Goal: Navigation & Orientation: Find specific page/section

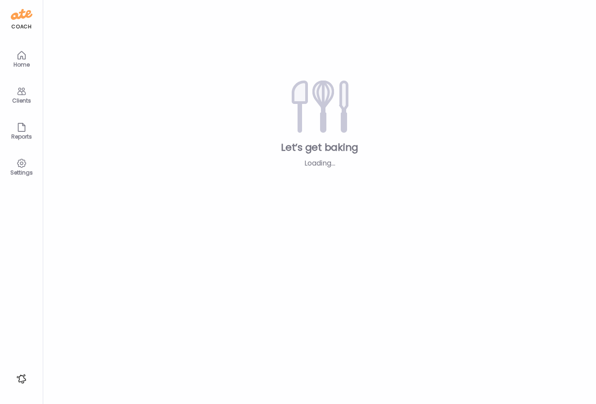
type input "**********"
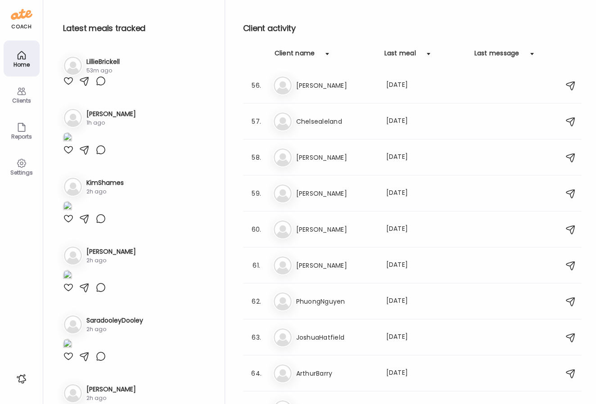
scroll to position [2076, 0]
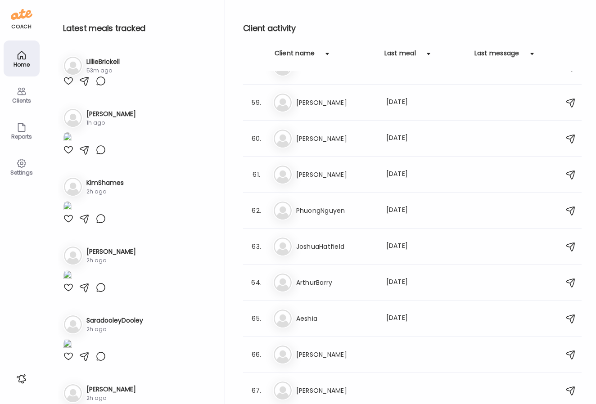
type input "**********"
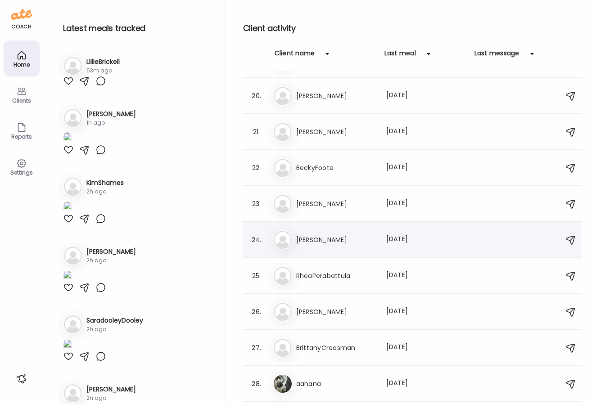
click at [334, 243] on h3 "[PERSON_NAME]" at bounding box center [335, 240] width 79 height 11
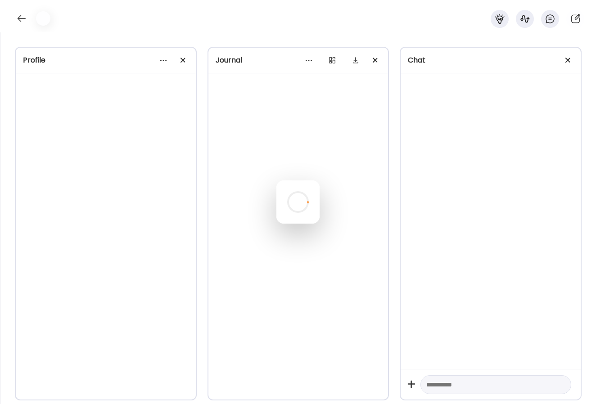
scroll to position [3346, 0]
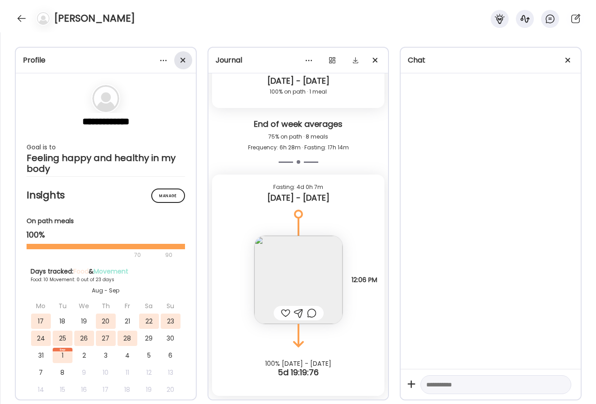
click at [183, 63] on div at bounding box center [183, 60] width 18 height 18
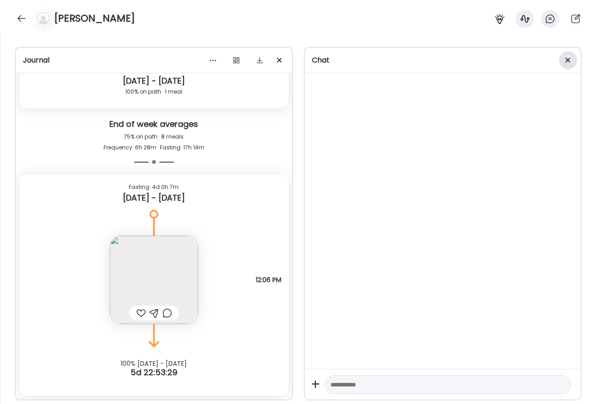
click at [566, 60] on span at bounding box center [567, 60] width 5 height 5
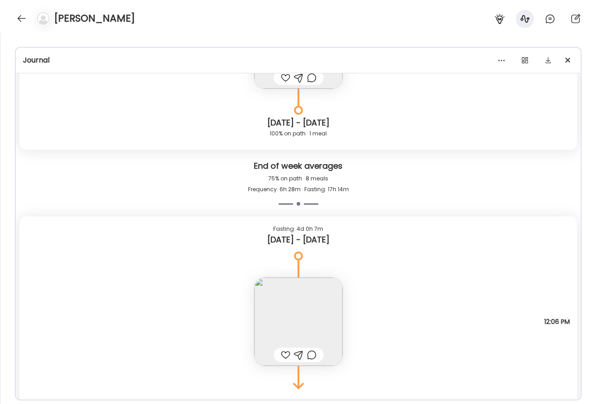
scroll to position [3311, 0]
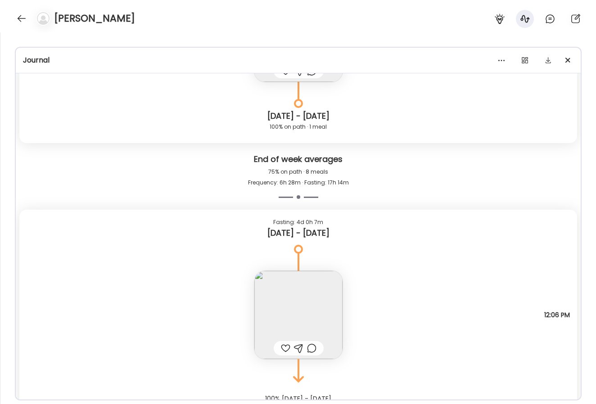
click at [320, 287] on img at bounding box center [298, 315] width 88 height 88
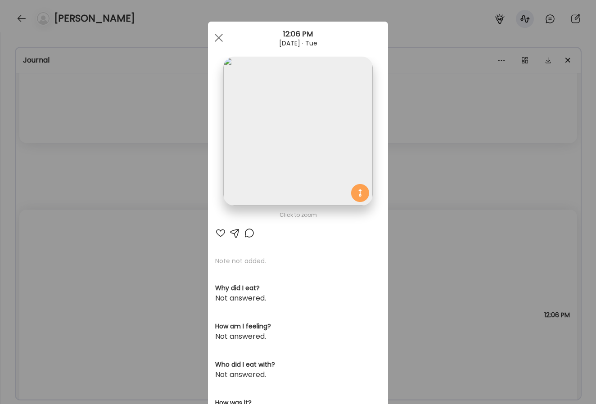
click at [442, 170] on div "Ate Coach Dashboard Wahoo! It’s official Take a moment to set up your Coach Pro…" at bounding box center [298, 202] width 596 height 404
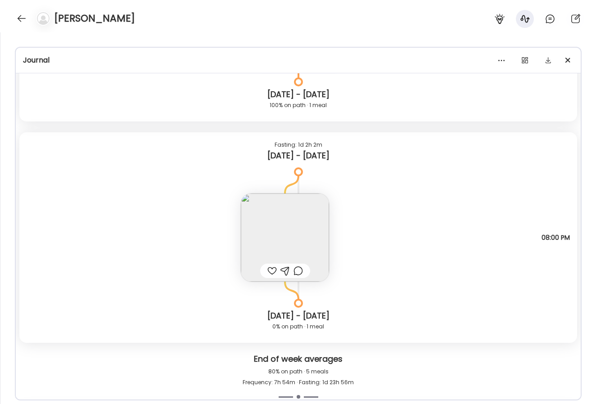
scroll to position [1623, 0]
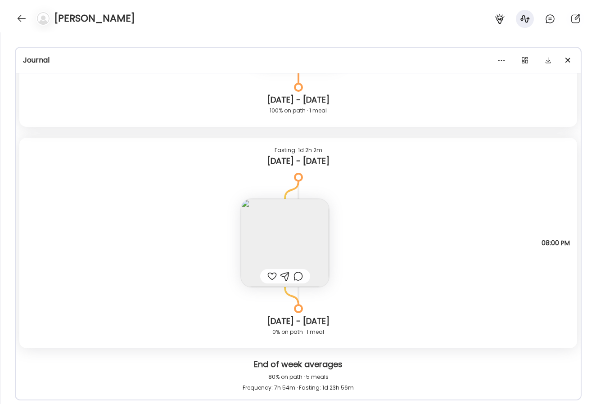
click at [304, 235] on img at bounding box center [285, 243] width 88 height 88
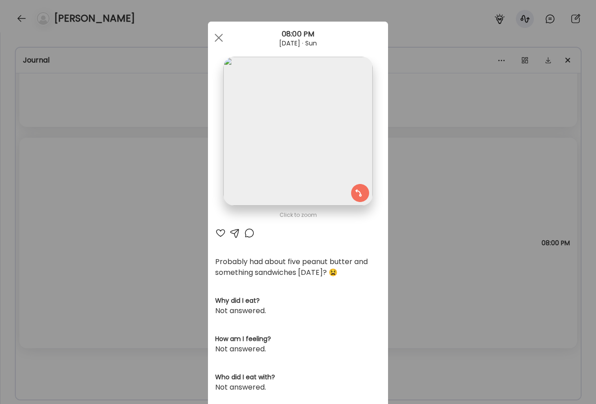
click at [303, 163] on img at bounding box center [297, 131] width 149 height 149
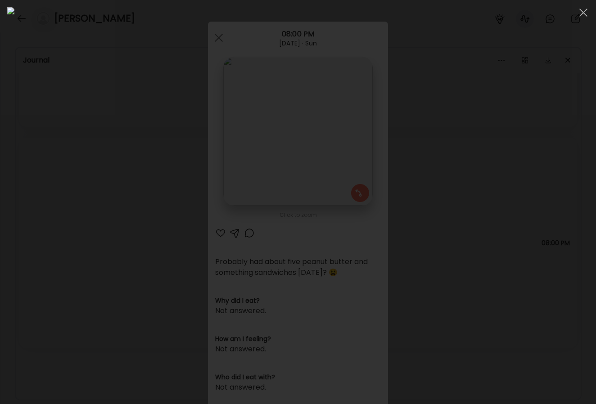
click at [519, 190] on div at bounding box center [298, 202] width 582 height 390
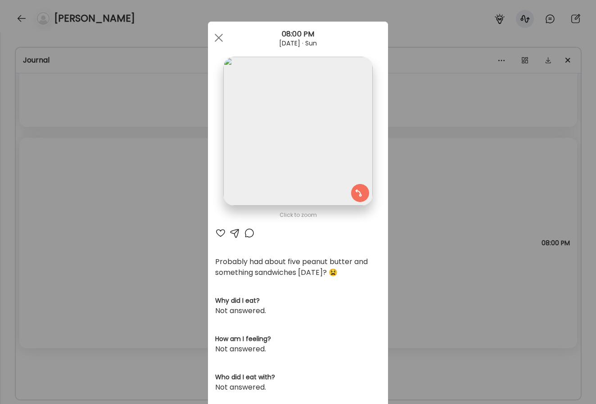
click at [444, 146] on div "Ate Coach Dashboard Wahoo! It’s official Take a moment to set up your Coach Pro…" at bounding box center [298, 202] width 596 height 404
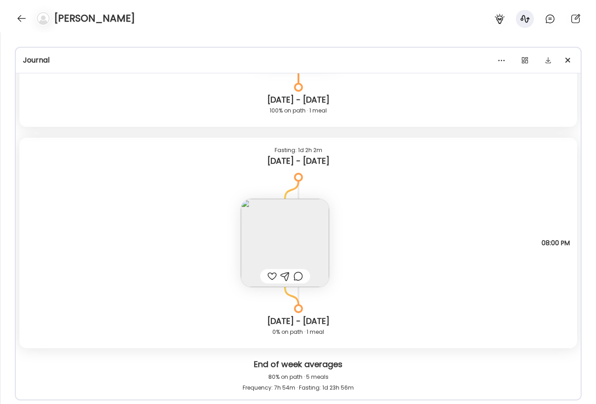
click at [299, 225] on img at bounding box center [285, 243] width 88 height 88
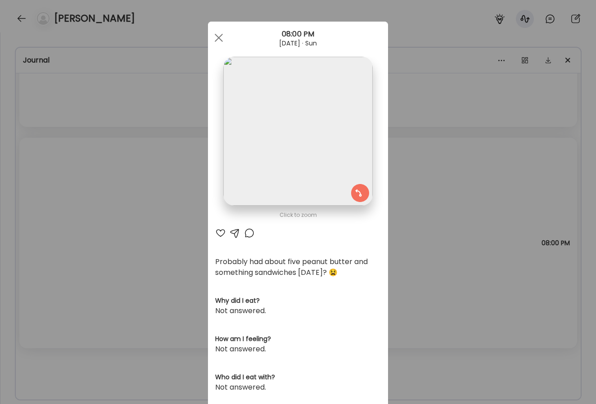
click at [448, 205] on div "Ate Coach Dashboard Wahoo! It’s official Take a moment to set up your Coach Pro…" at bounding box center [298, 202] width 596 height 404
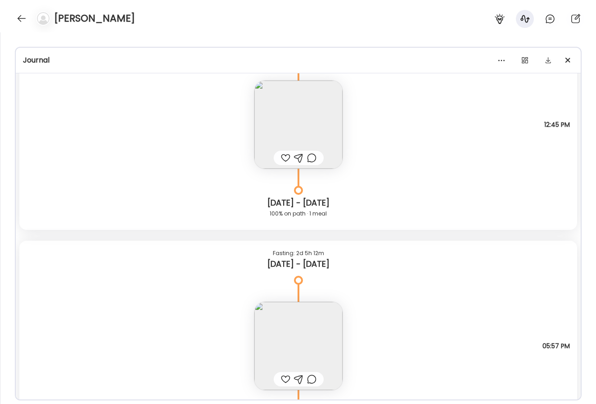
scroll to position [1302, 0]
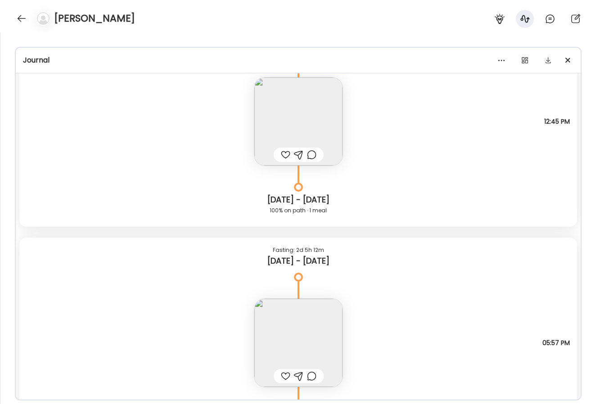
click at [310, 329] on img at bounding box center [298, 343] width 88 height 88
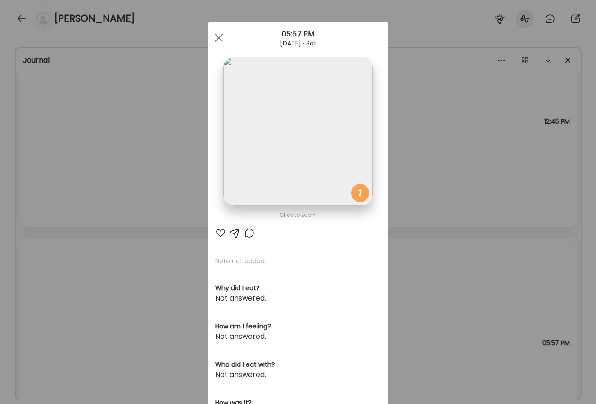
click at [304, 193] on img at bounding box center [297, 131] width 149 height 149
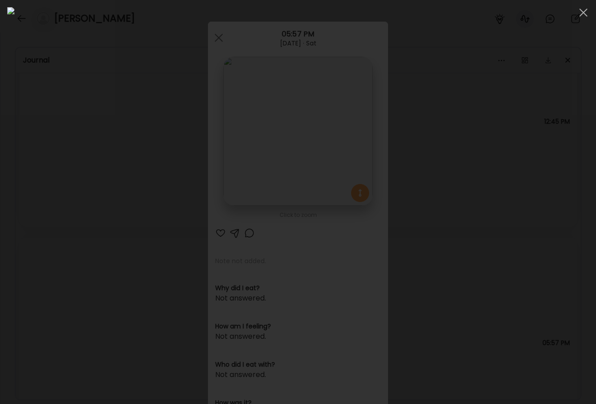
click at [593, 208] on div at bounding box center [298, 202] width 596 height 404
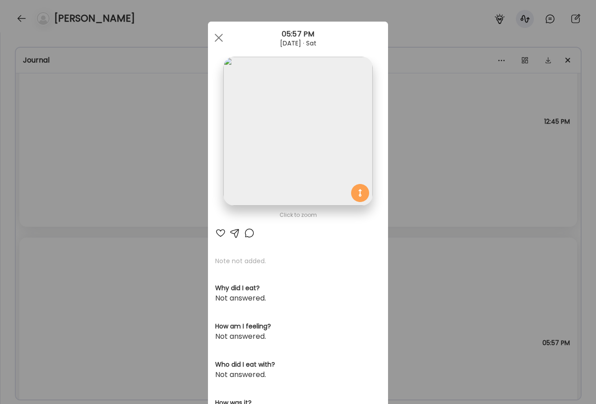
click at [448, 140] on div "Ate Coach Dashboard Wahoo! It’s official Take a moment to set up your Coach Pro…" at bounding box center [298, 202] width 596 height 404
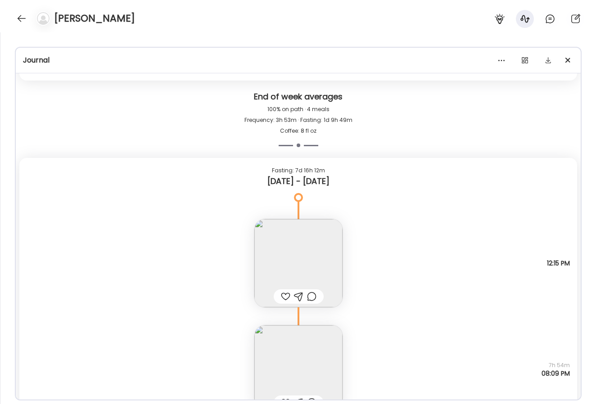
scroll to position [830, 0]
click at [327, 240] on img at bounding box center [298, 265] width 88 height 88
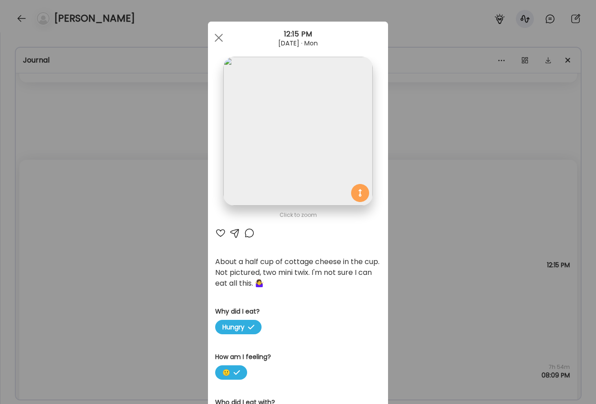
click at [318, 136] on img at bounding box center [297, 131] width 149 height 149
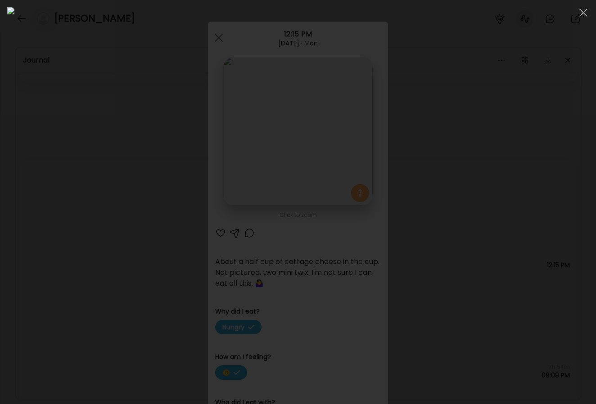
click at [558, 274] on div at bounding box center [298, 202] width 582 height 390
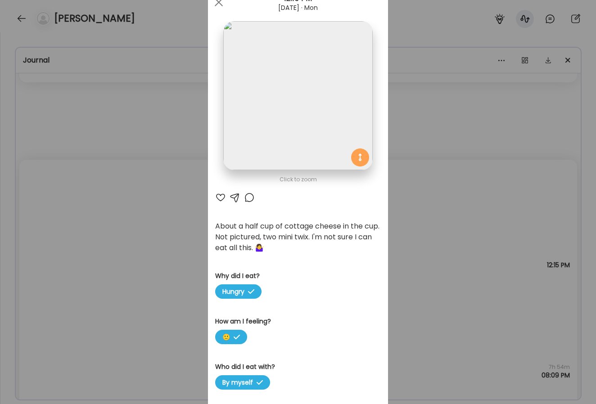
scroll to position [54, 0]
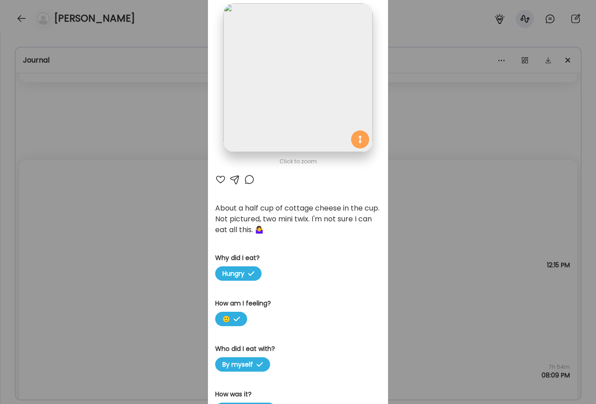
click at [477, 289] on div "Ate Coach Dashboard Wahoo! It’s official Take a moment to set up your Coach Pro…" at bounding box center [298, 202] width 596 height 404
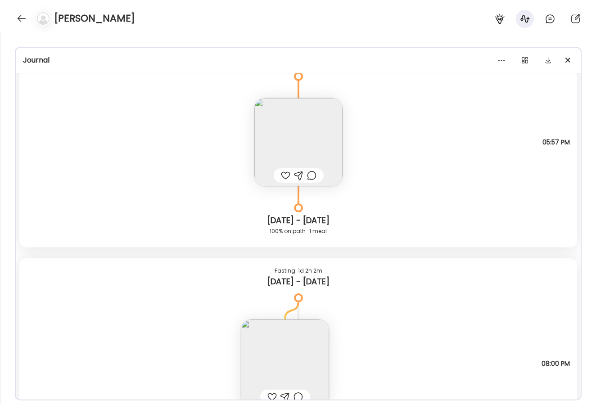
scroll to position [1718, 0]
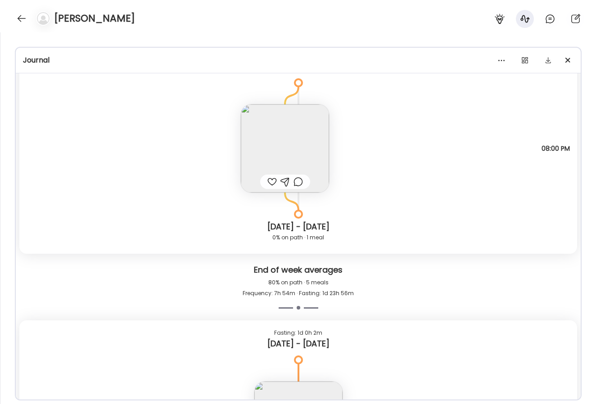
click at [303, 138] on img at bounding box center [285, 148] width 88 height 88
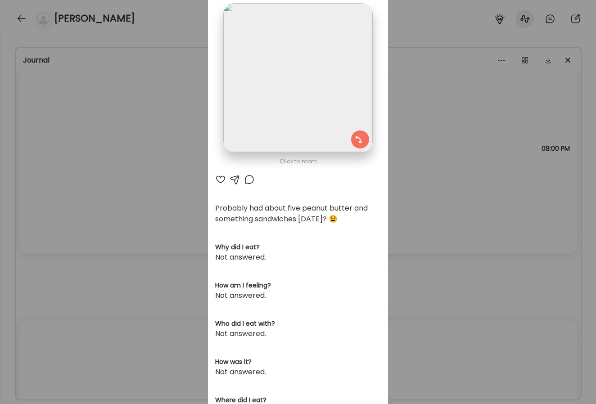
click at [448, 174] on div "Ate Coach Dashboard Wahoo! It’s official Take a moment to set up your Coach Pro…" at bounding box center [298, 202] width 596 height 404
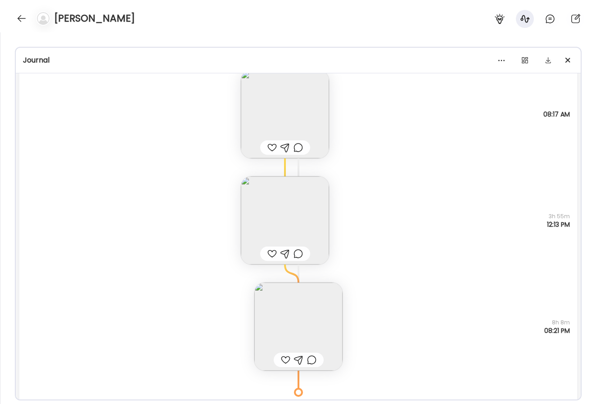
scroll to position [2375, 0]
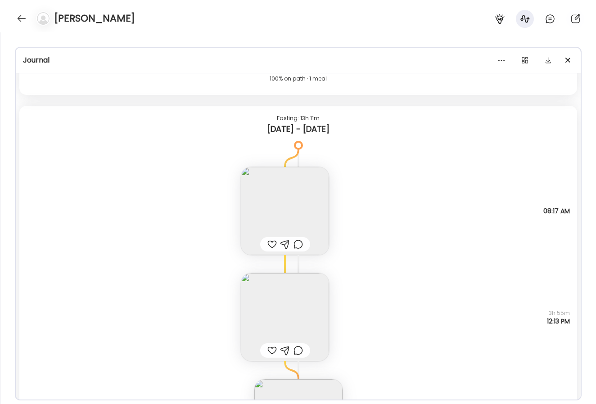
click at [306, 195] on img at bounding box center [285, 211] width 88 height 88
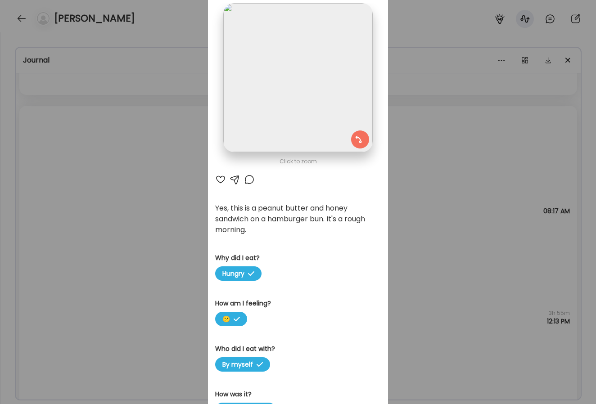
click at [313, 80] on img at bounding box center [297, 77] width 149 height 149
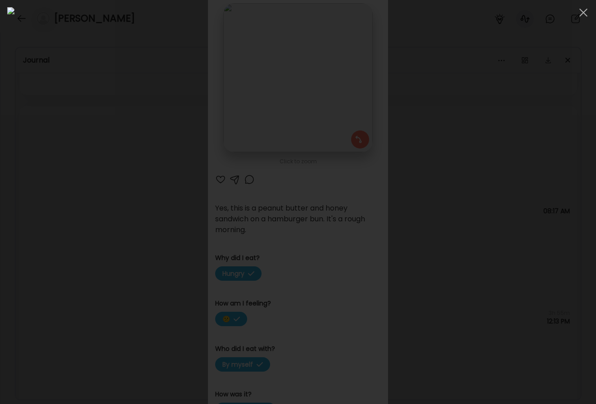
click at [560, 219] on div at bounding box center [298, 202] width 582 height 390
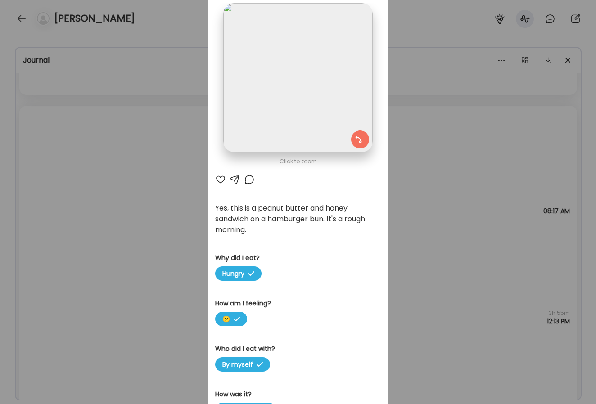
click at [451, 238] on div "Ate Coach Dashboard Wahoo! It’s official Take a moment to set up your Coach Pro…" at bounding box center [298, 202] width 596 height 404
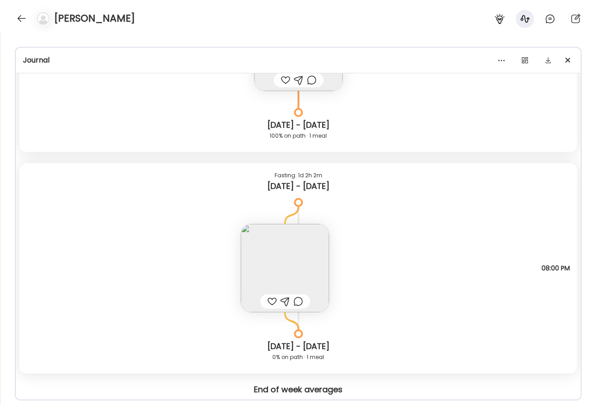
scroll to position [1586, 0]
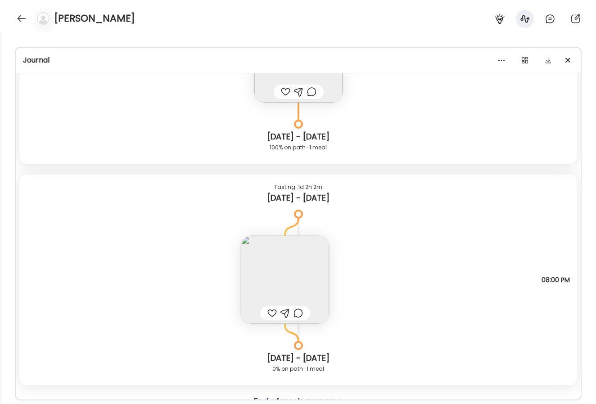
click at [283, 262] on img at bounding box center [285, 280] width 88 height 88
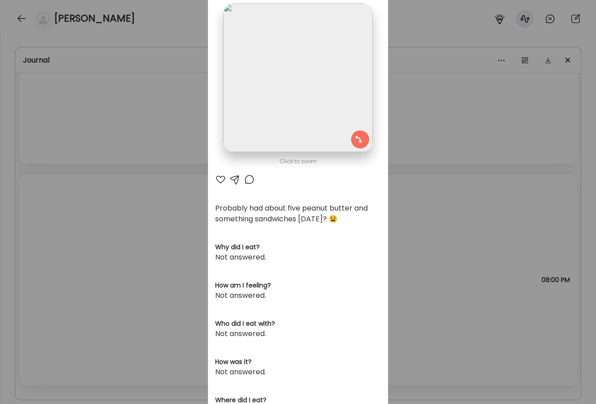
click at [159, 251] on div "Ate Coach Dashboard Wahoo! It’s official Take a moment to set up your Coach Pro…" at bounding box center [298, 202] width 596 height 404
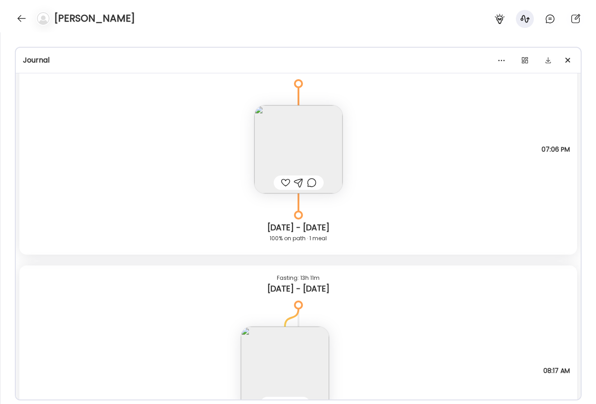
scroll to position [2379, 0]
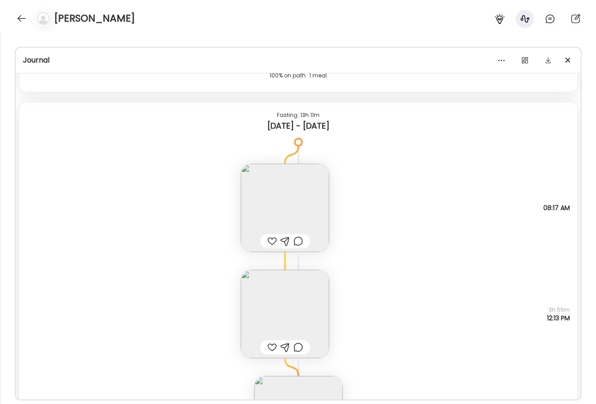
click at [307, 201] on img at bounding box center [285, 208] width 88 height 88
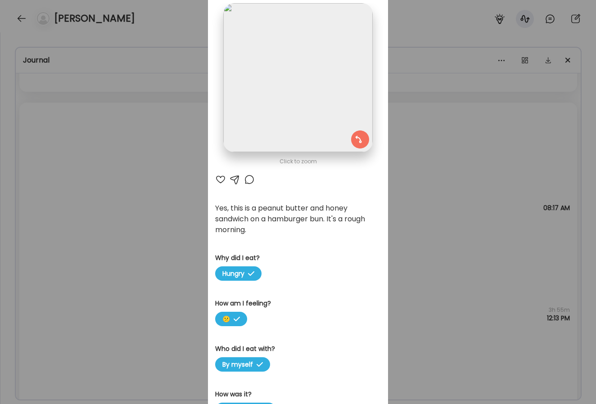
click at [146, 206] on div "Ate Coach Dashboard Wahoo! It’s official Take a moment to set up your Coach Pro…" at bounding box center [298, 202] width 596 height 404
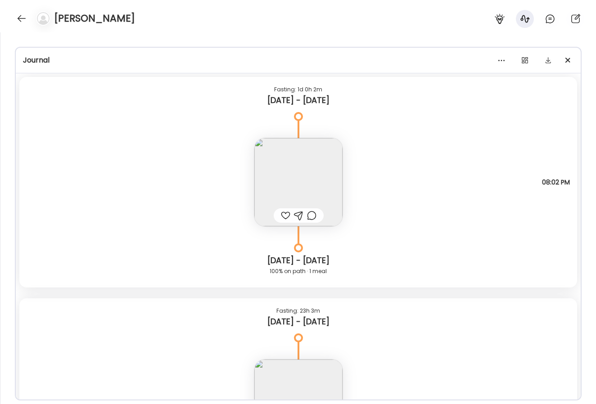
scroll to position [1960, 0]
click at [316, 169] on img at bounding box center [298, 183] width 88 height 88
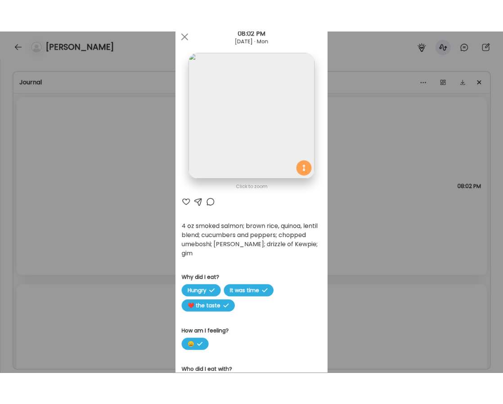
scroll to position [14, 0]
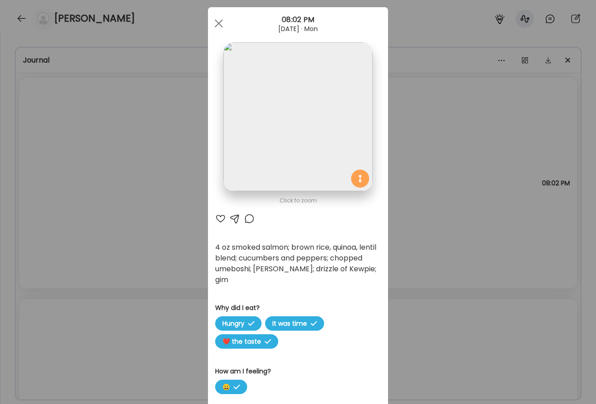
click at [317, 163] on img at bounding box center [297, 116] width 149 height 149
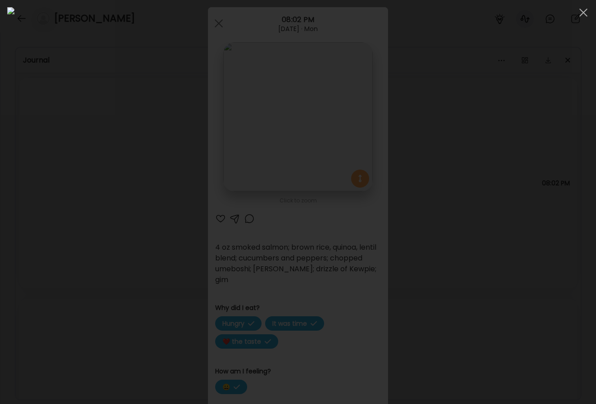
click at [551, 226] on div at bounding box center [298, 202] width 582 height 390
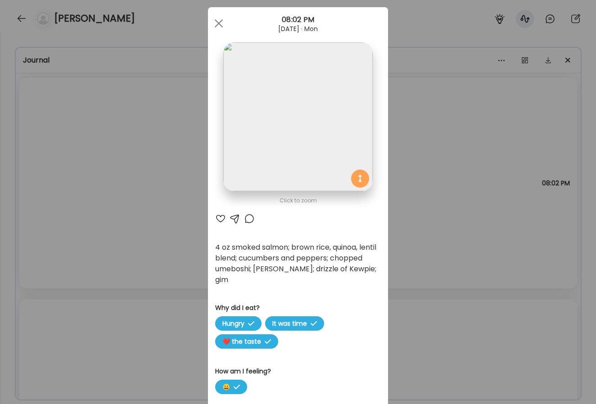
click at [331, 86] on img at bounding box center [297, 116] width 149 height 149
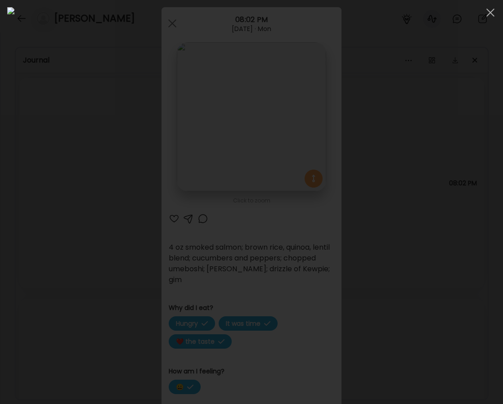
click at [498, 138] on div at bounding box center [251, 202] width 503 height 404
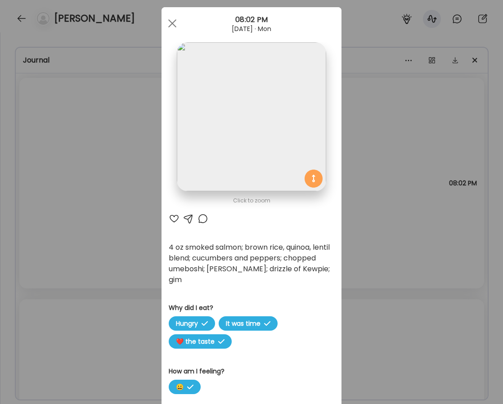
click at [280, 95] on img at bounding box center [251, 116] width 149 height 149
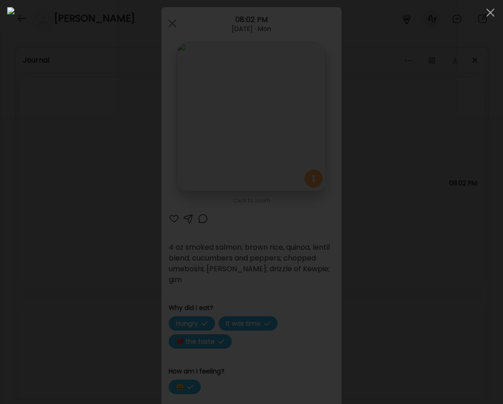
click at [473, 148] on div at bounding box center [251, 202] width 489 height 390
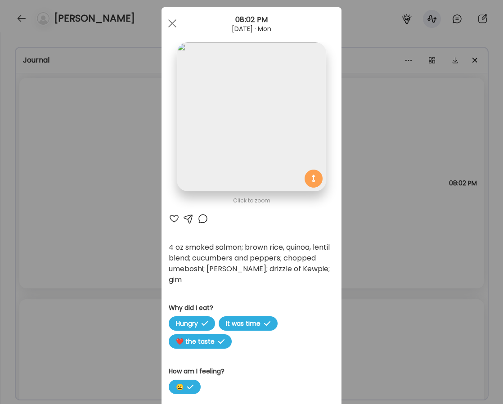
click at [385, 188] on div "Ate Coach Dashboard Wahoo! It’s official Take a moment to set up your Coach Pro…" at bounding box center [251, 202] width 503 height 404
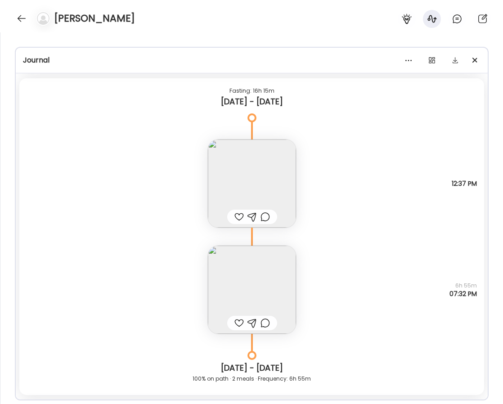
scroll to position [2840, 0]
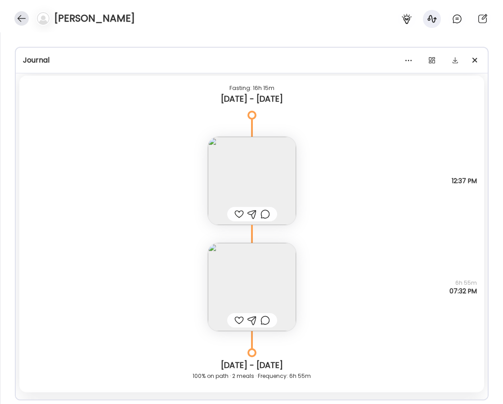
click at [23, 15] on div at bounding box center [21, 18] width 14 height 14
